Goal: Navigation & Orientation: Find specific page/section

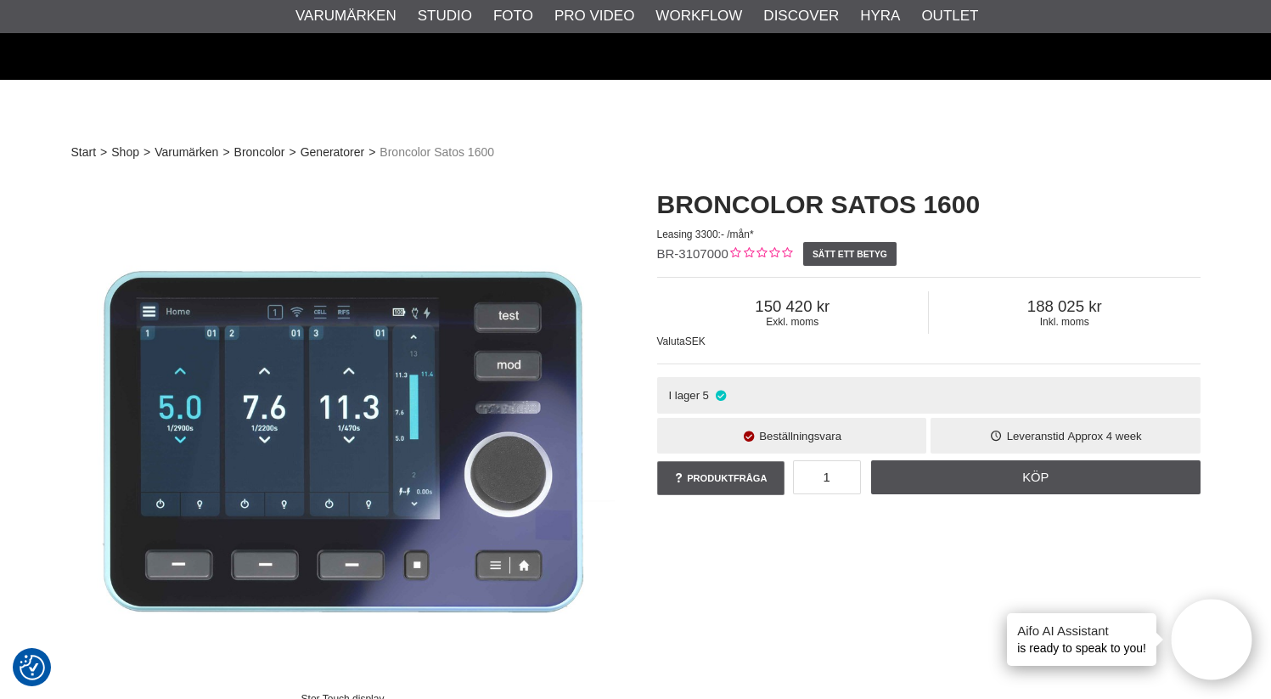
scroll to position [616, 0]
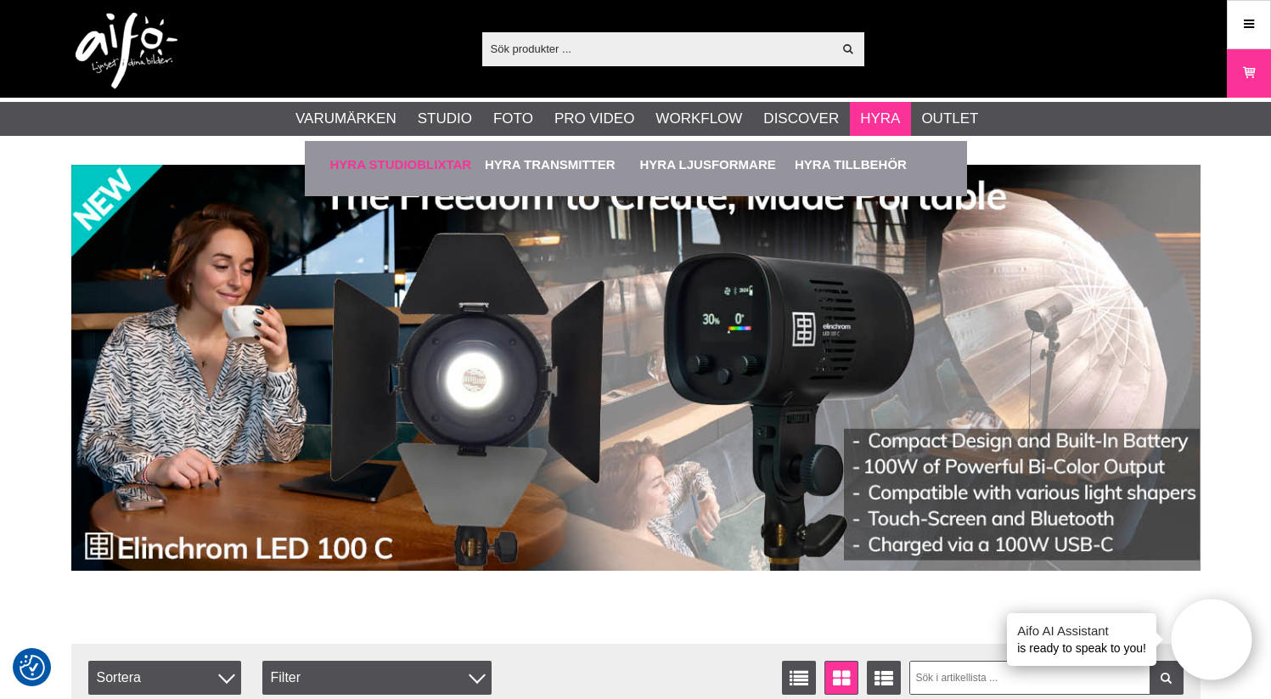
click at [415, 167] on link "Hyra Studioblixtar" at bounding box center [403, 164] width 147 height 47
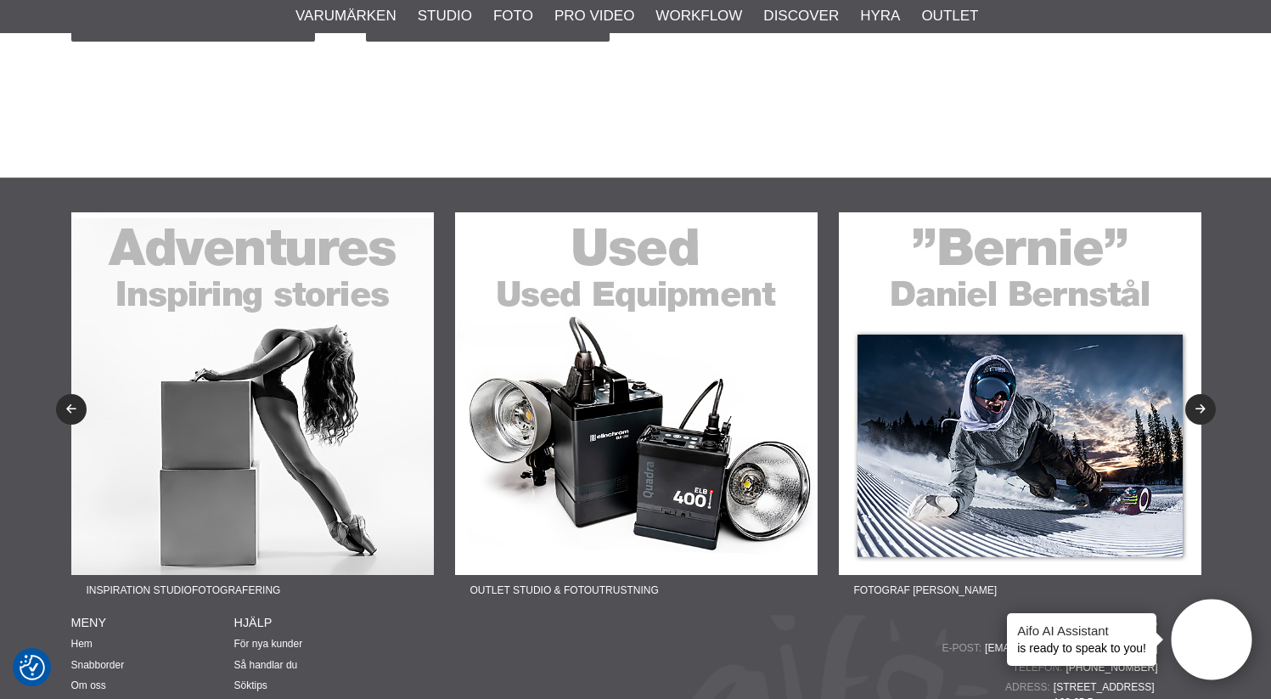
scroll to position [1783, 0]
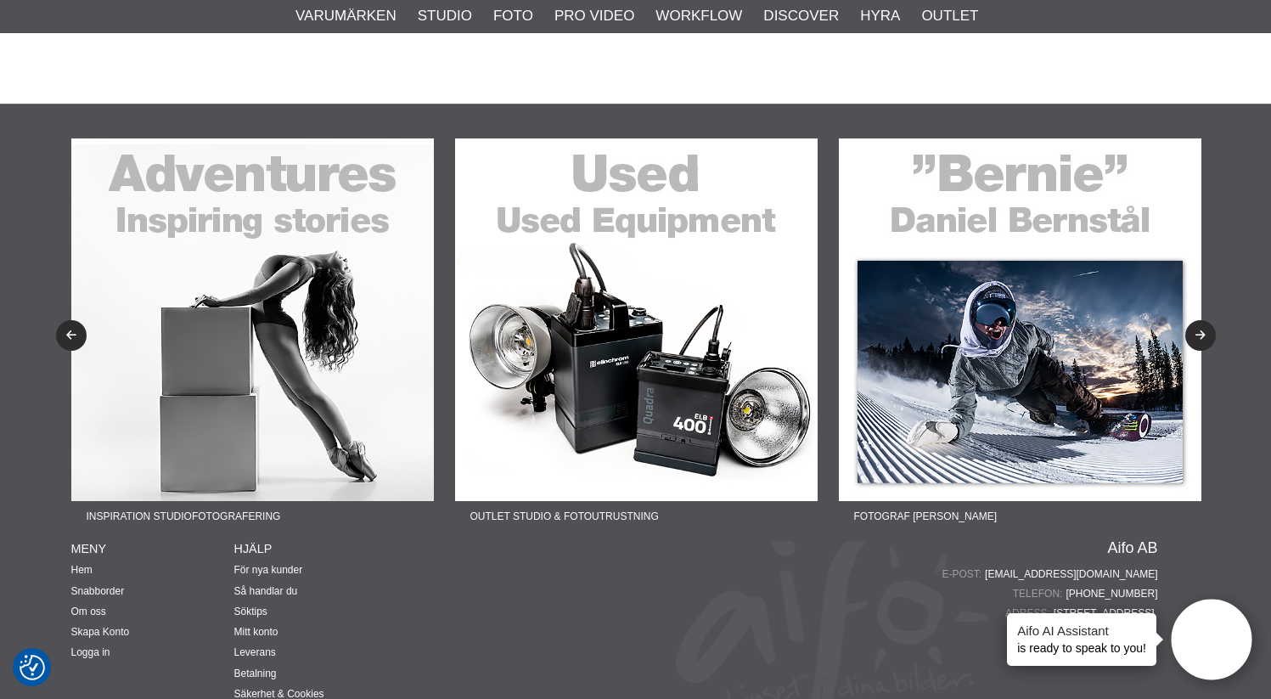
click at [566, 293] on img at bounding box center [636, 319] width 363 height 363
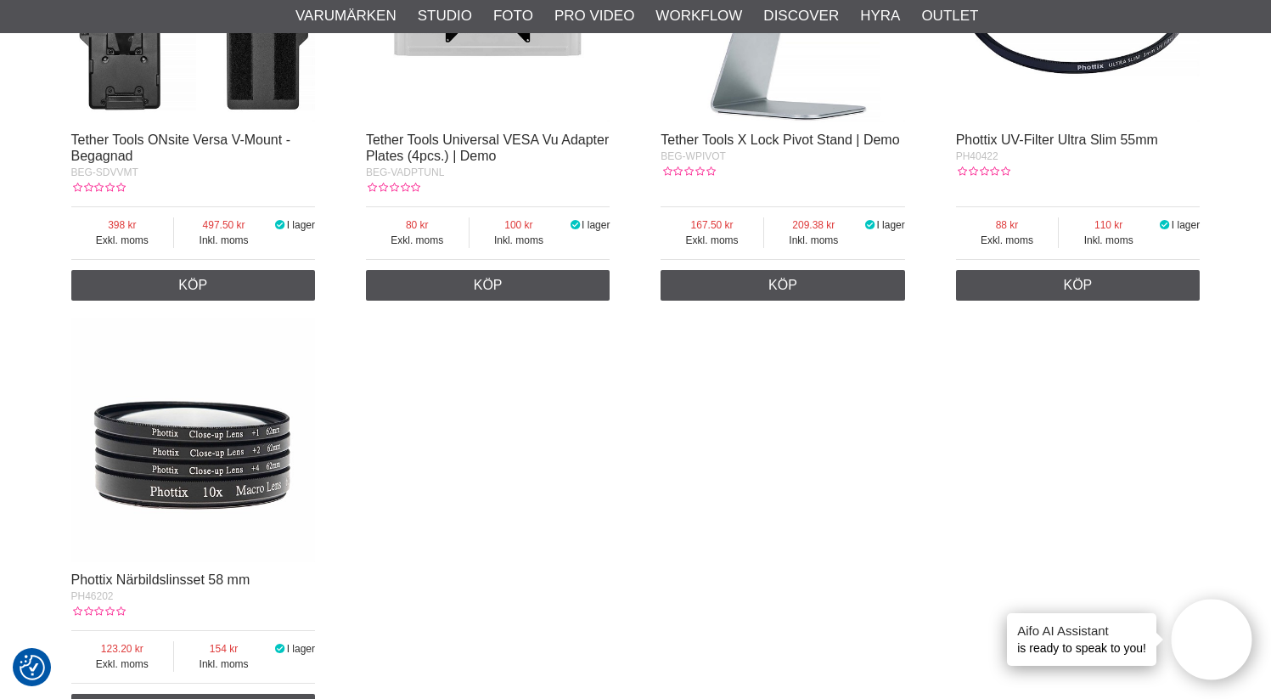
scroll to position [2929, 0]
